Goal: Transaction & Acquisition: Purchase product/service

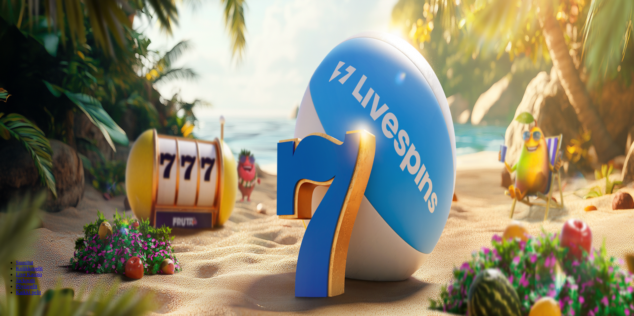
click at [50, 27] on button "Kirjaudu" at bounding box center [46, 24] width 22 height 7
click at [35, 80] on button "Talletus 0.00 €" at bounding box center [19, 76] width 32 height 7
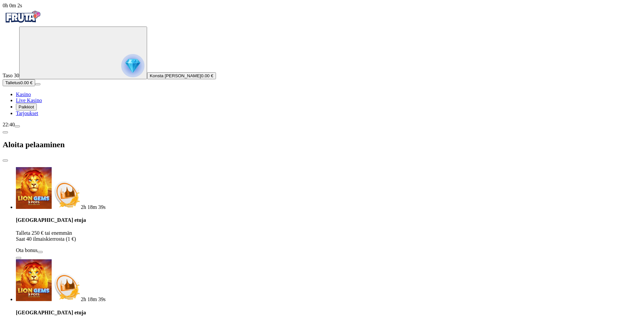
drag, startPoint x: 154, startPoint y: 159, endPoint x: 37, endPoint y: 159, distance: 117.6
type input "**"
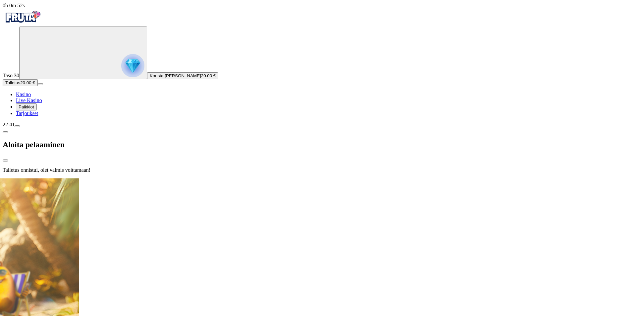
click at [329, 178] on div at bounding box center [318, 178] width 631 height 0
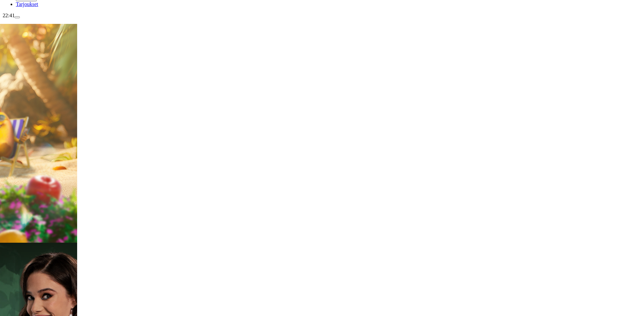
scroll to position [166, 0]
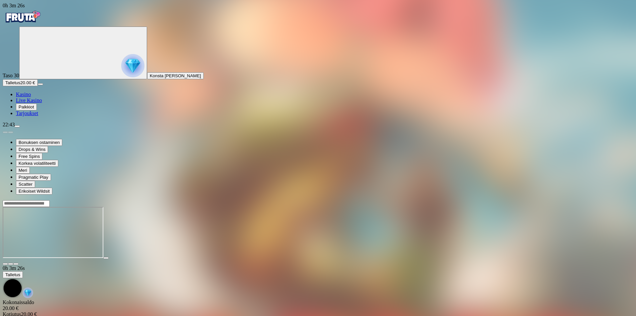
click at [38, 25] on img "Primary" at bounding box center [23, 17] width 40 height 17
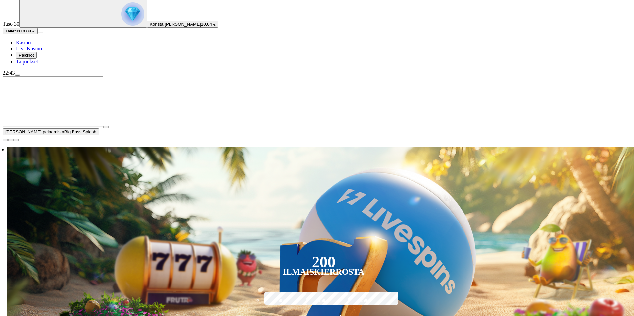
scroll to position [99, 0]
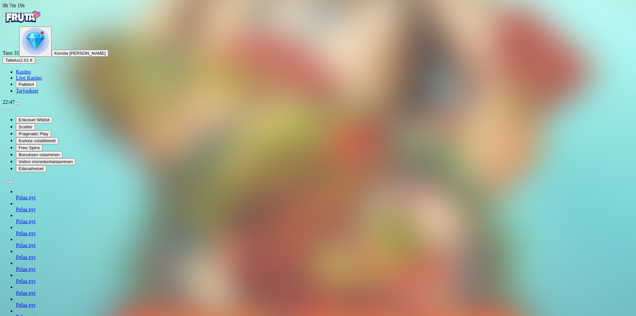
click at [39, 22] on img "Primary" at bounding box center [23, 17] width 40 height 17
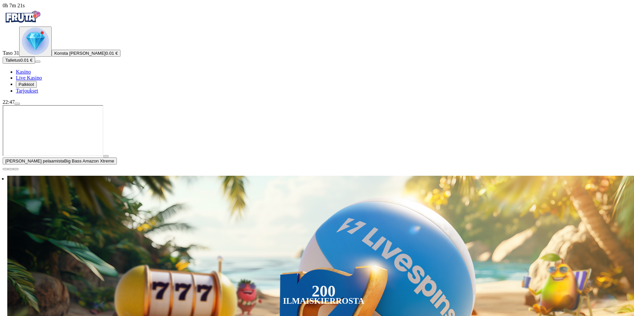
click at [20, 63] on span "Talletus" at bounding box center [12, 60] width 15 height 5
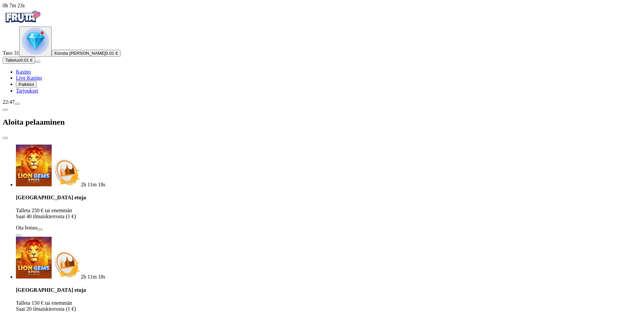
drag, startPoint x: 137, startPoint y: 150, endPoint x: 88, endPoint y: 172, distance: 52.9
type input "*"
type input "**"
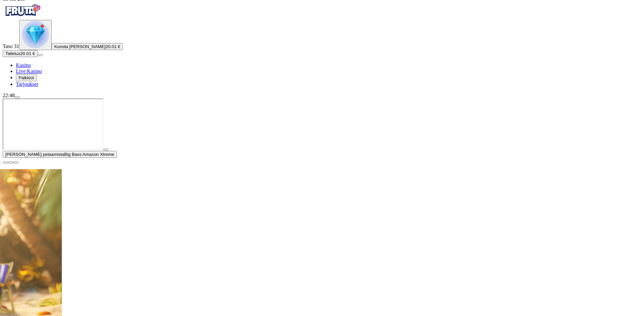
scroll to position [99, 0]
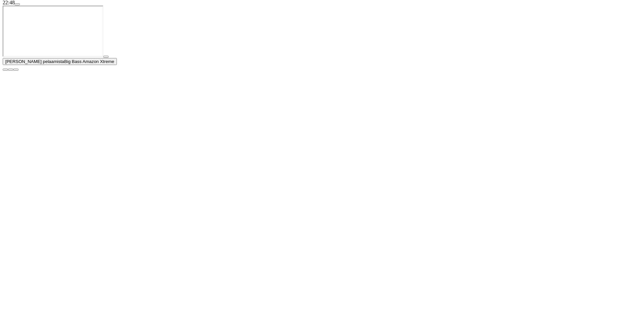
click at [5, 70] on span "close icon" at bounding box center [5, 70] width 0 height 0
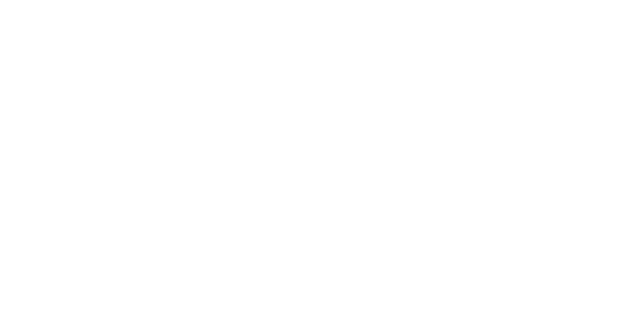
type input "********"
